Goal: Information Seeking & Learning: Find specific page/section

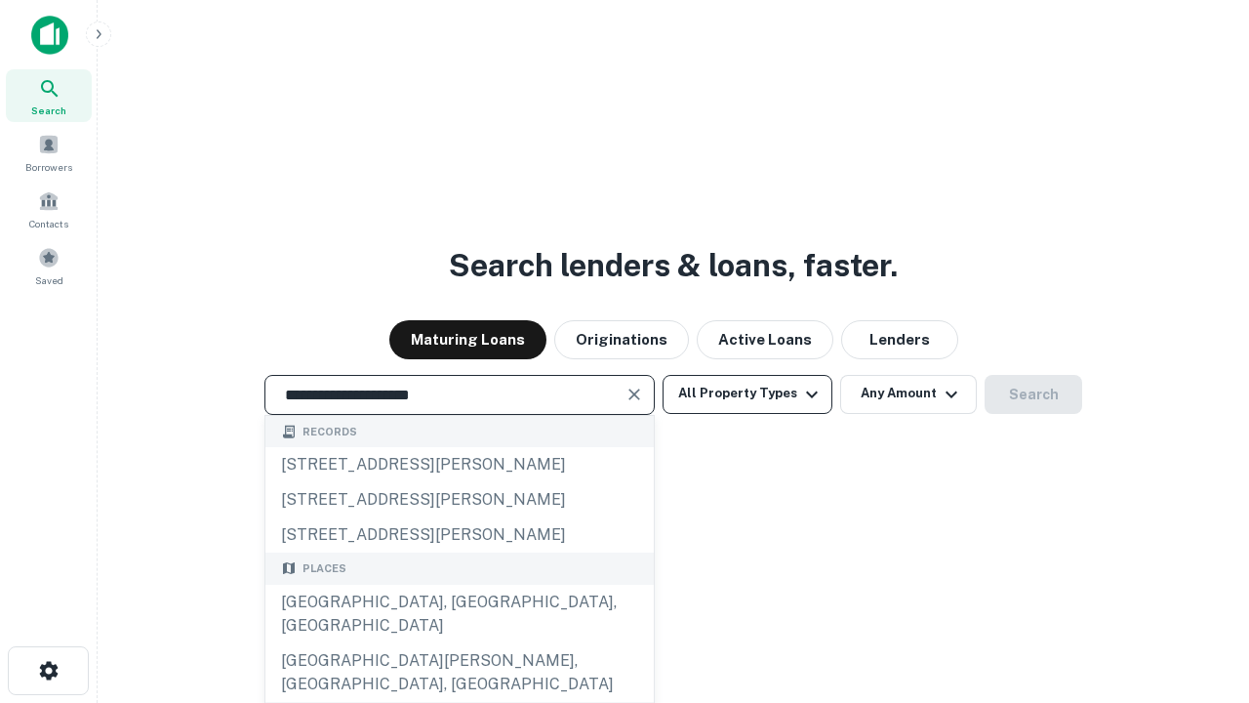
type input "**********"
click at [747, 393] on button "All Property Types" at bounding box center [748, 394] width 170 height 39
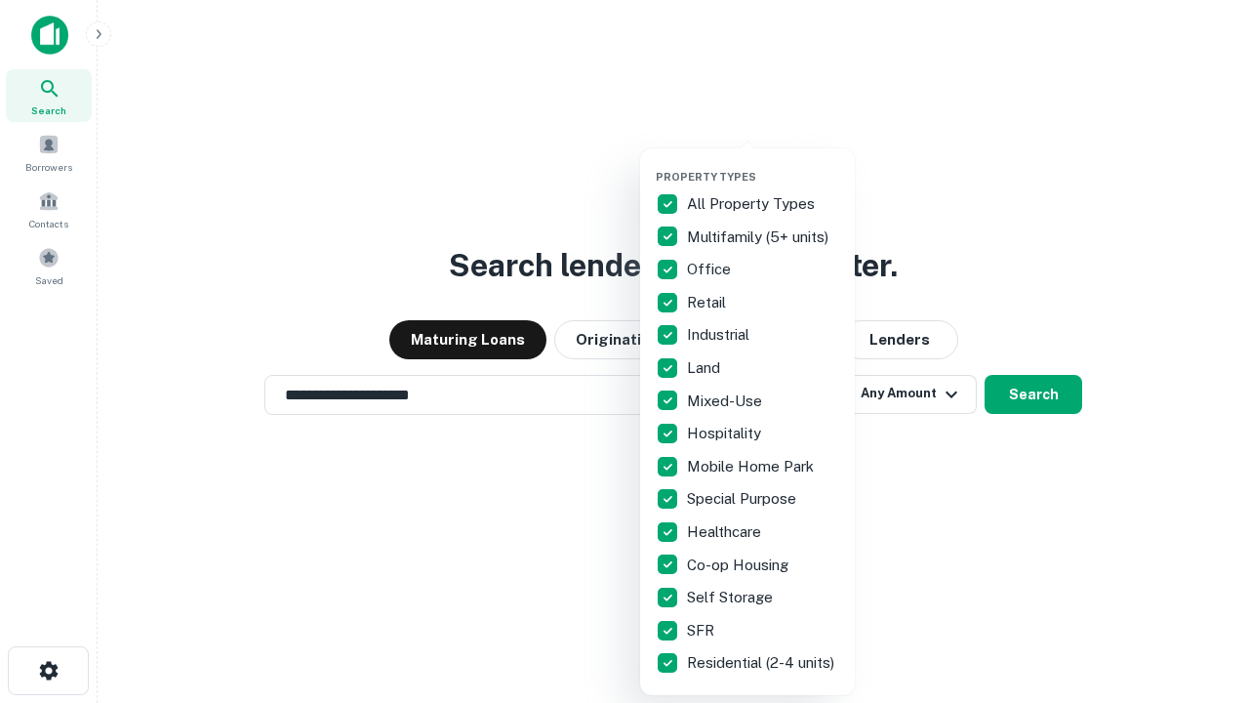
click at [763, 164] on button "button" at bounding box center [763, 164] width 215 height 1
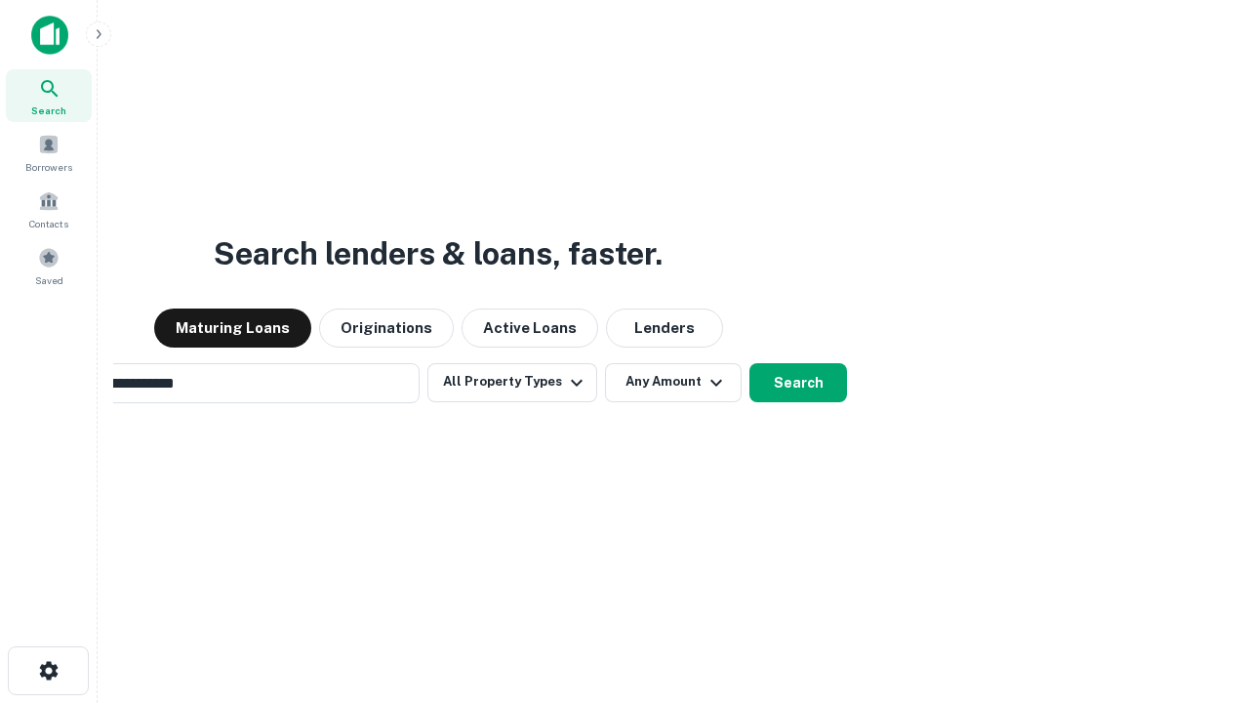
scroll to position [30, 0]
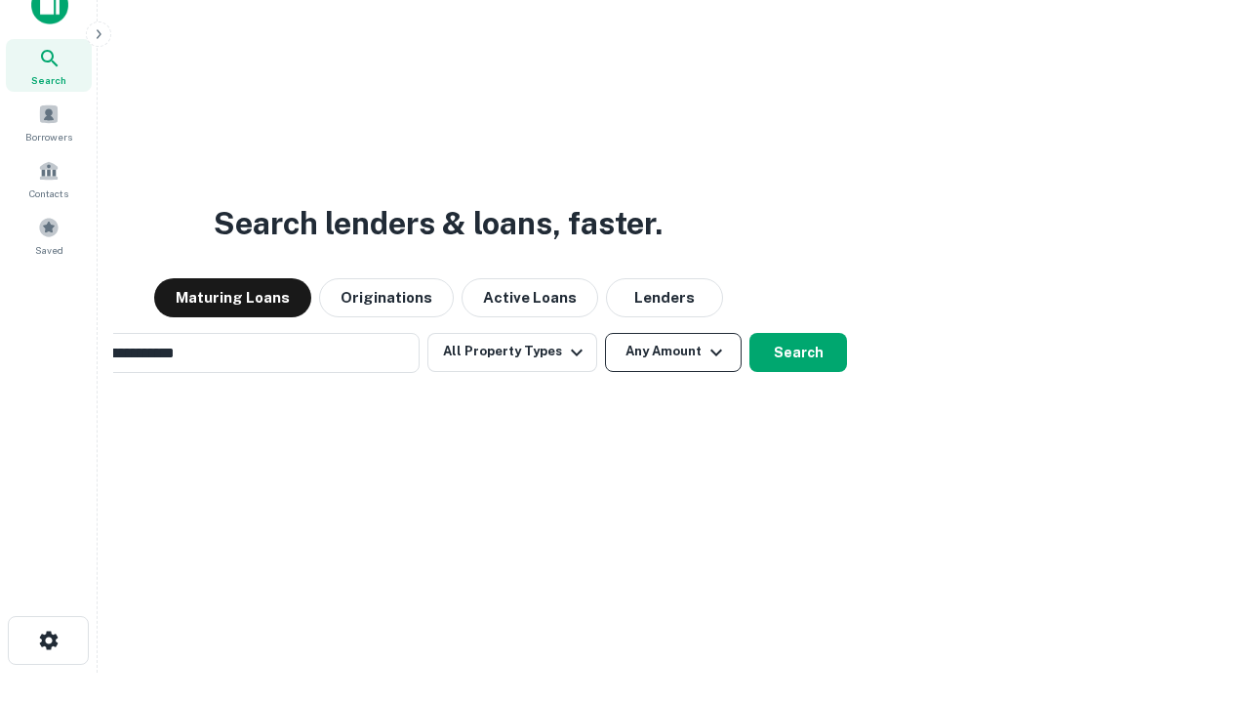
click at [605, 333] on button "Any Amount" at bounding box center [673, 352] width 137 height 39
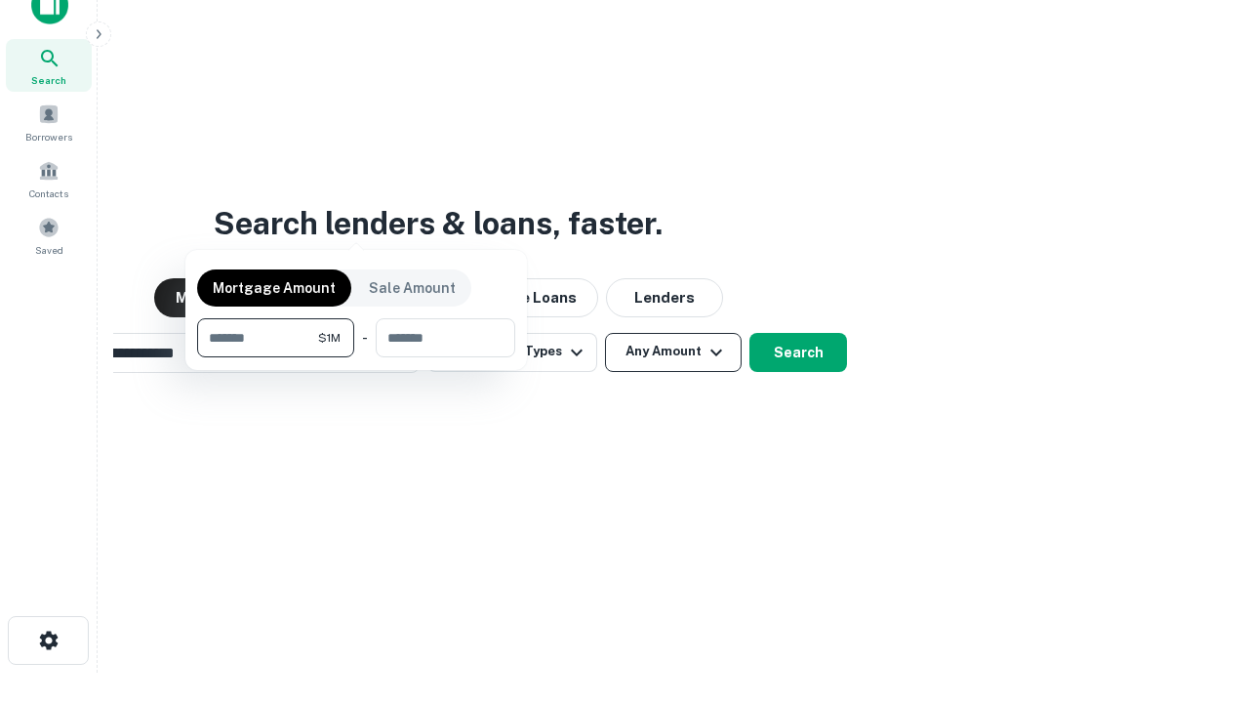
scroll to position [31, 0]
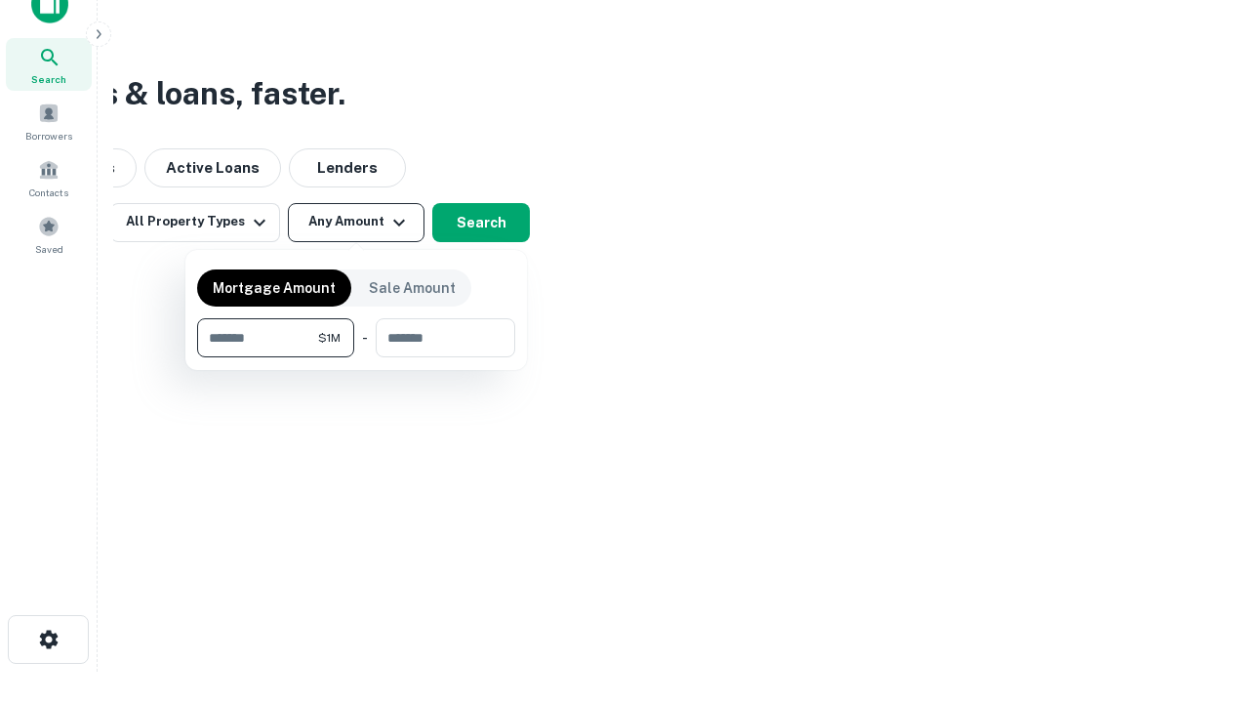
type input "*******"
click at [356, 357] on button "button" at bounding box center [356, 357] width 318 height 1
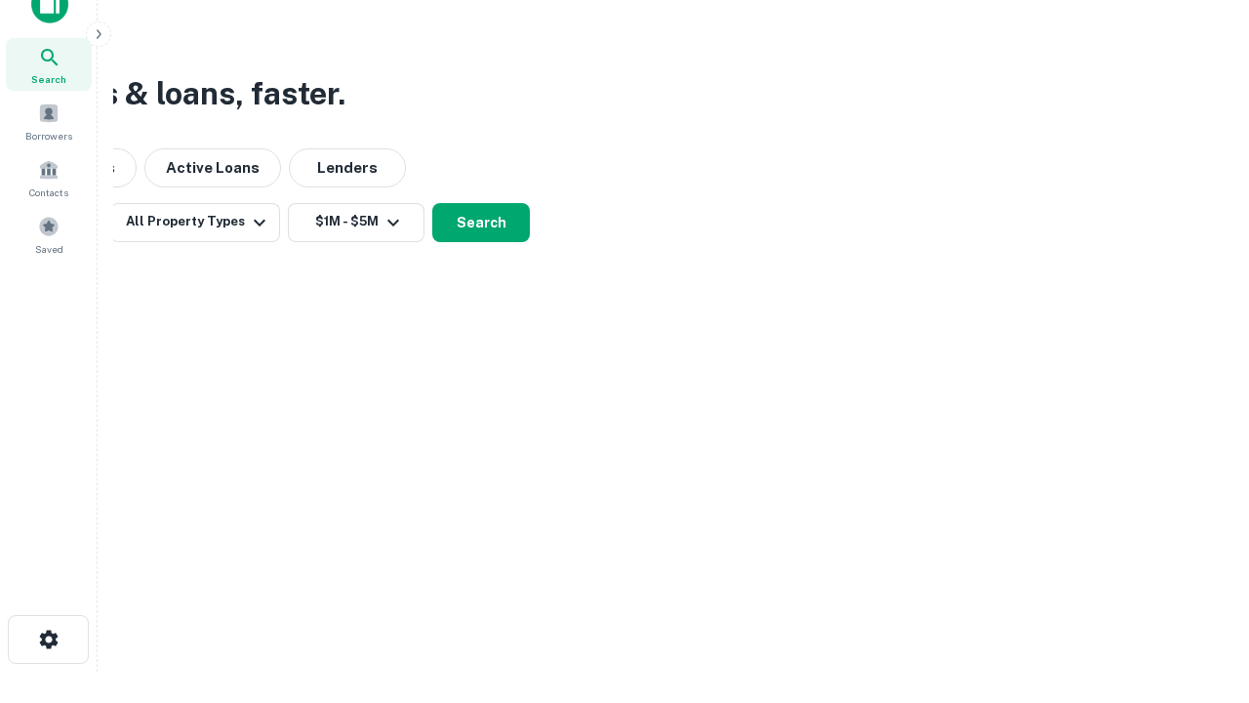
scroll to position [12, 360]
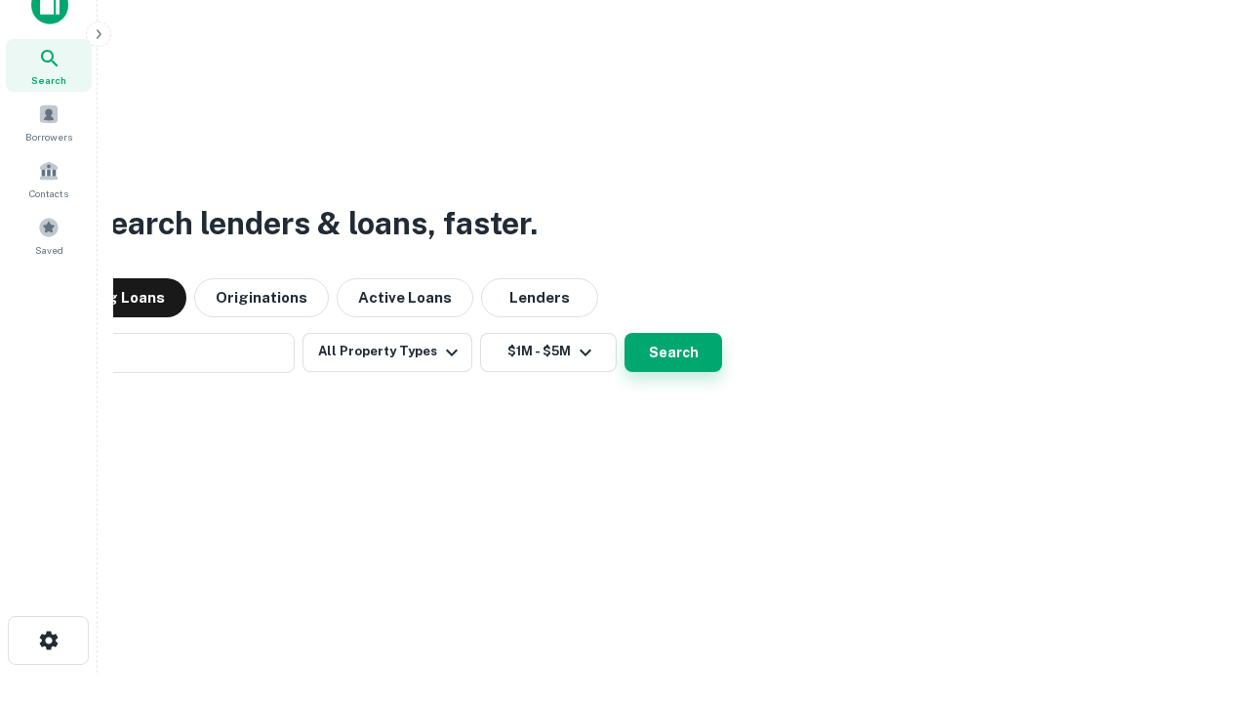
click at [624, 333] on button "Search" at bounding box center [673, 352] width 98 height 39
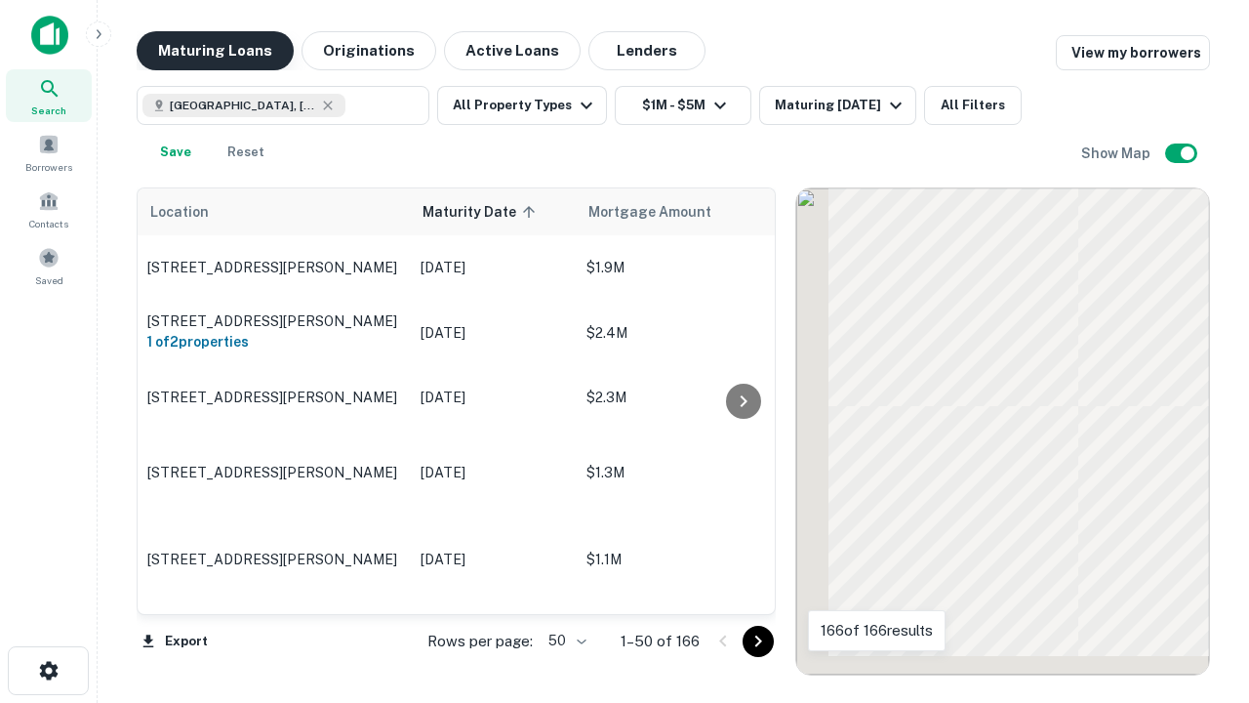
click at [215, 51] on button "Maturing Loans" at bounding box center [215, 50] width 157 height 39
